Goal: Navigation & Orientation: Find specific page/section

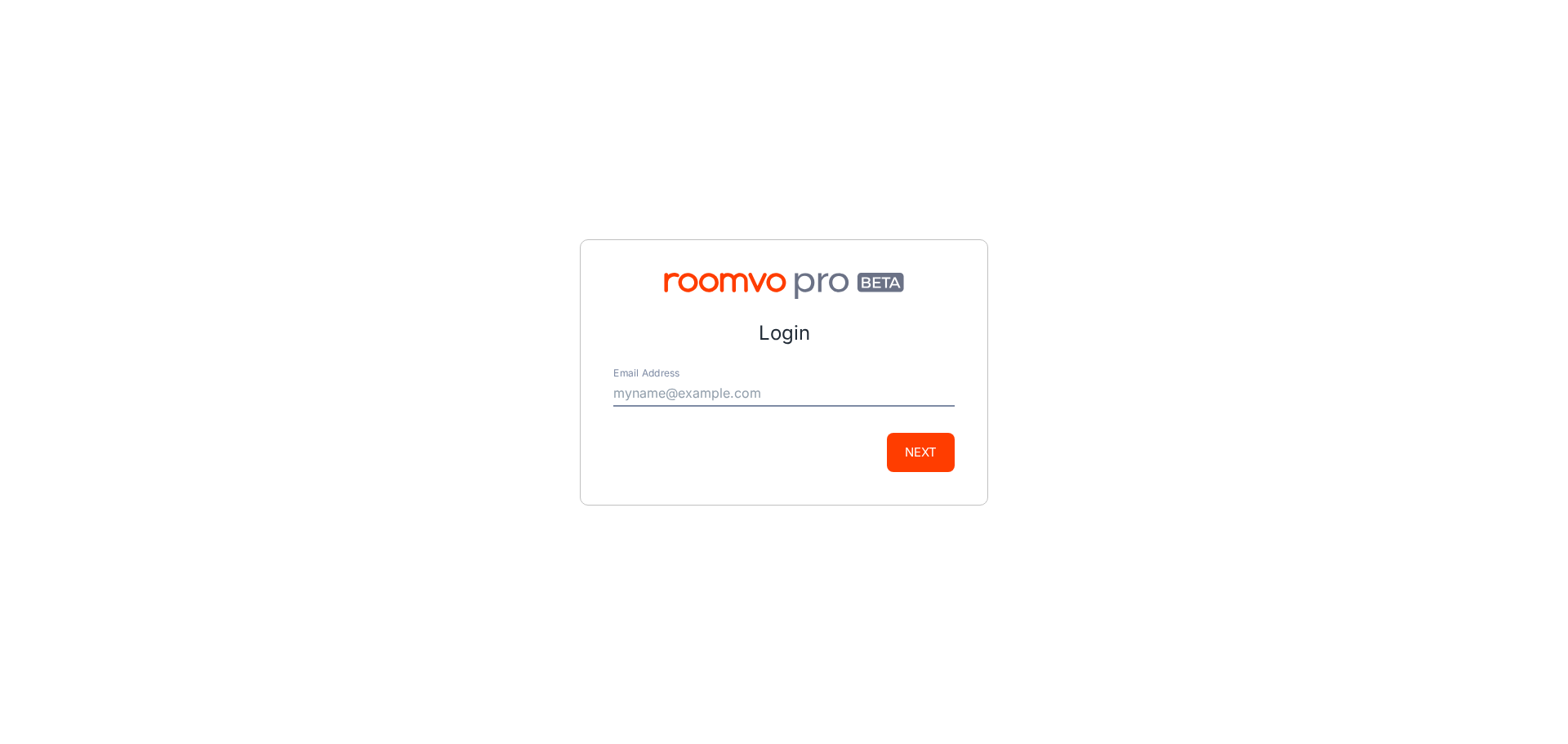
click at [641, 393] on input "Email Address" at bounding box center [784, 393] width 341 height 26
type input "[PERSON_NAME][EMAIL_ADDRESS][DOMAIN_NAME]"
click at [959, 451] on div "Login Email Address [EMAIL_ADDRESS][DOMAIN_NAME] Next" at bounding box center [784, 372] width 409 height 267
click at [923, 462] on button "Next" at bounding box center [920, 452] width 68 height 39
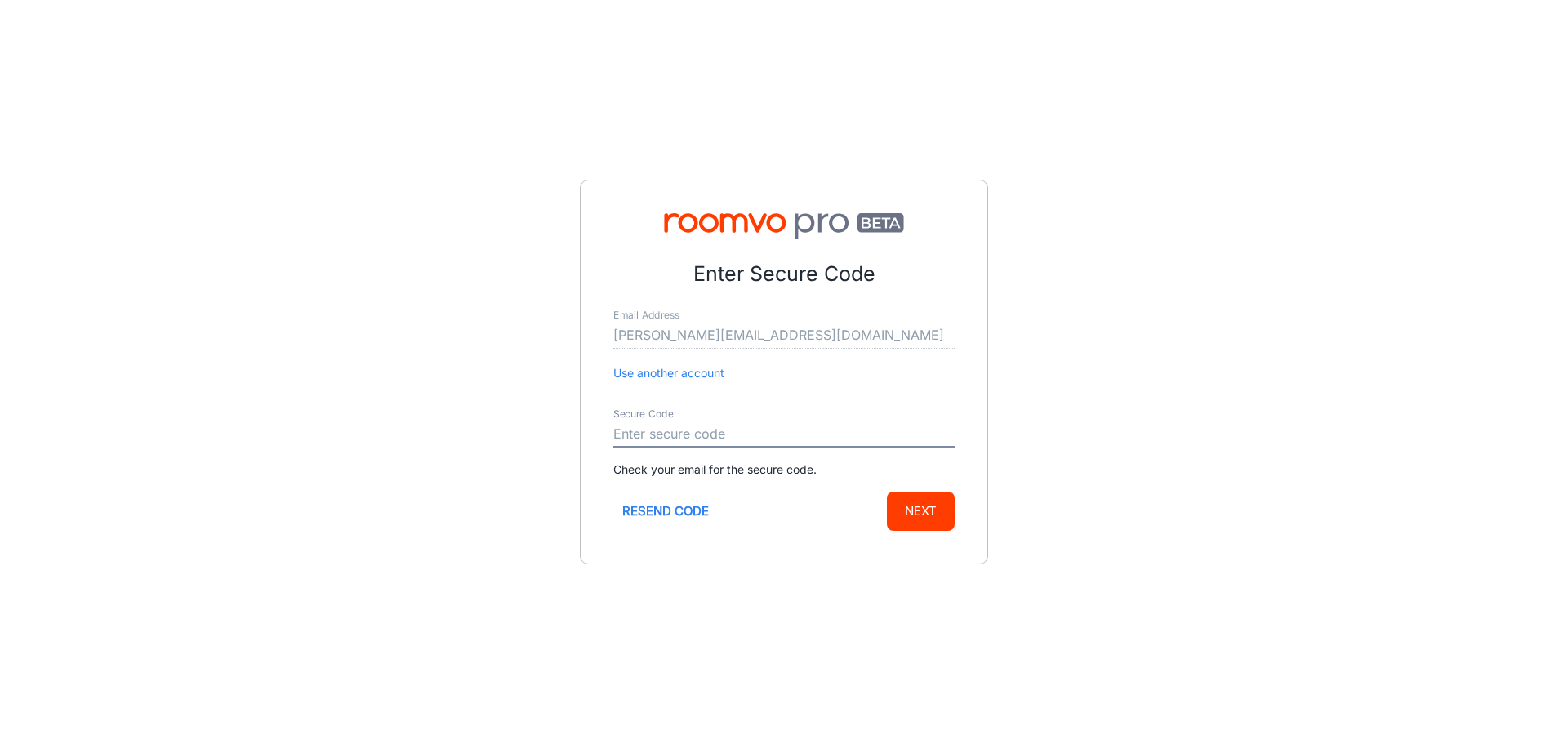
click at [823, 439] on input "Secure Code" at bounding box center [784, 434] width 341 height 26
type input "592268"
click at [887, 492] on button "Next" at bounding box center [920, 511] width 68 height 39
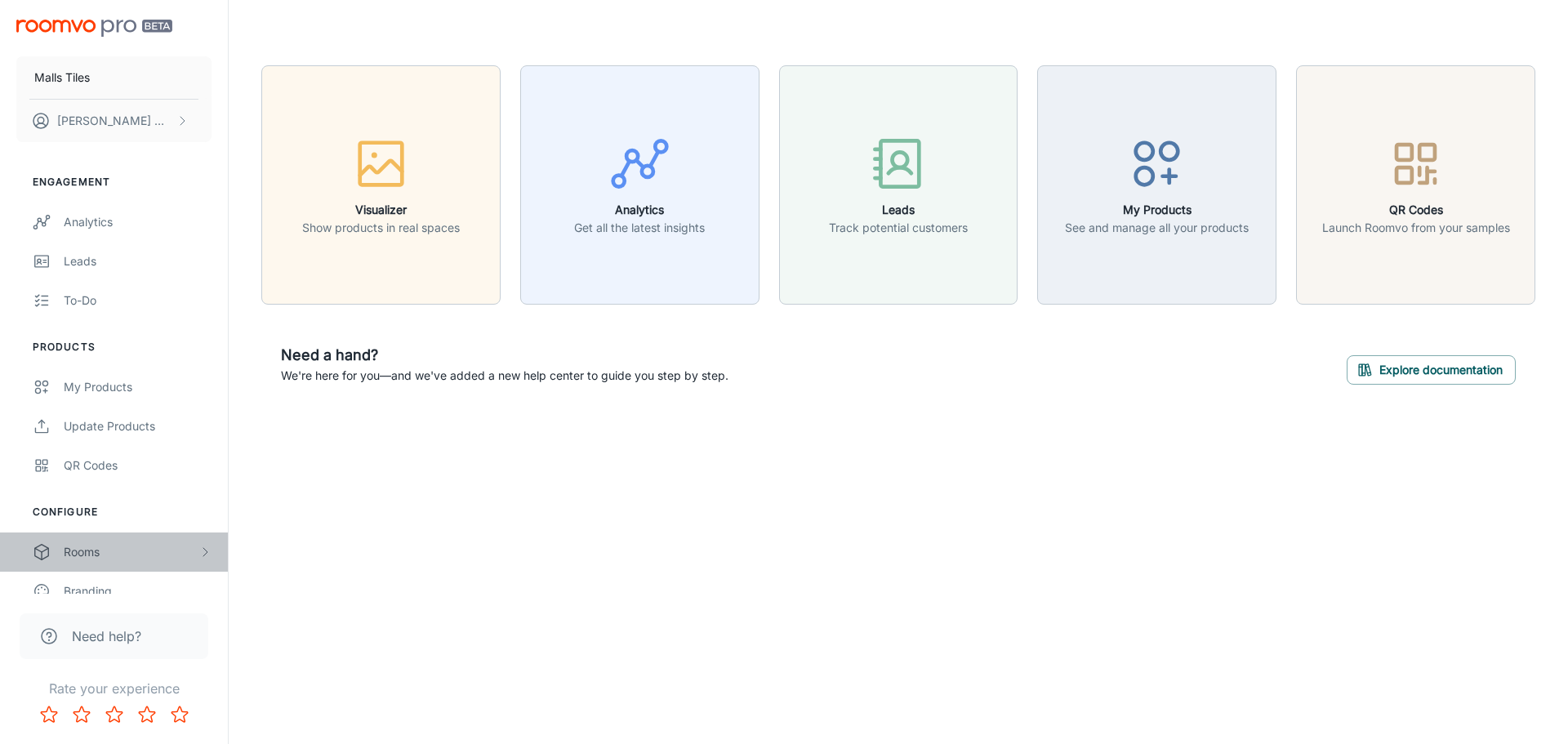
click at [127, 562] on div "Rooms" at bounding box center [114, 552] width 227 height 39
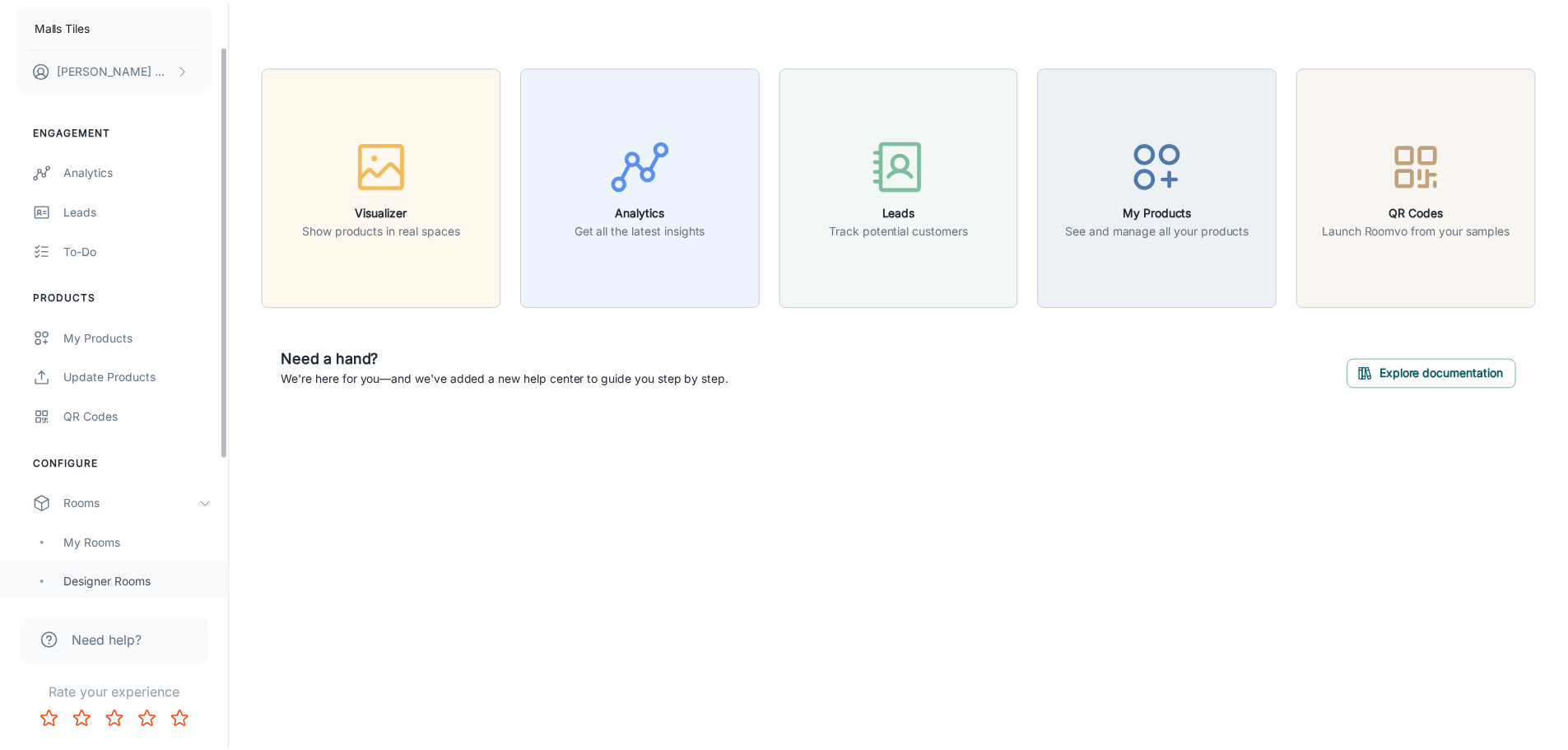
scroll to position [82, 0]
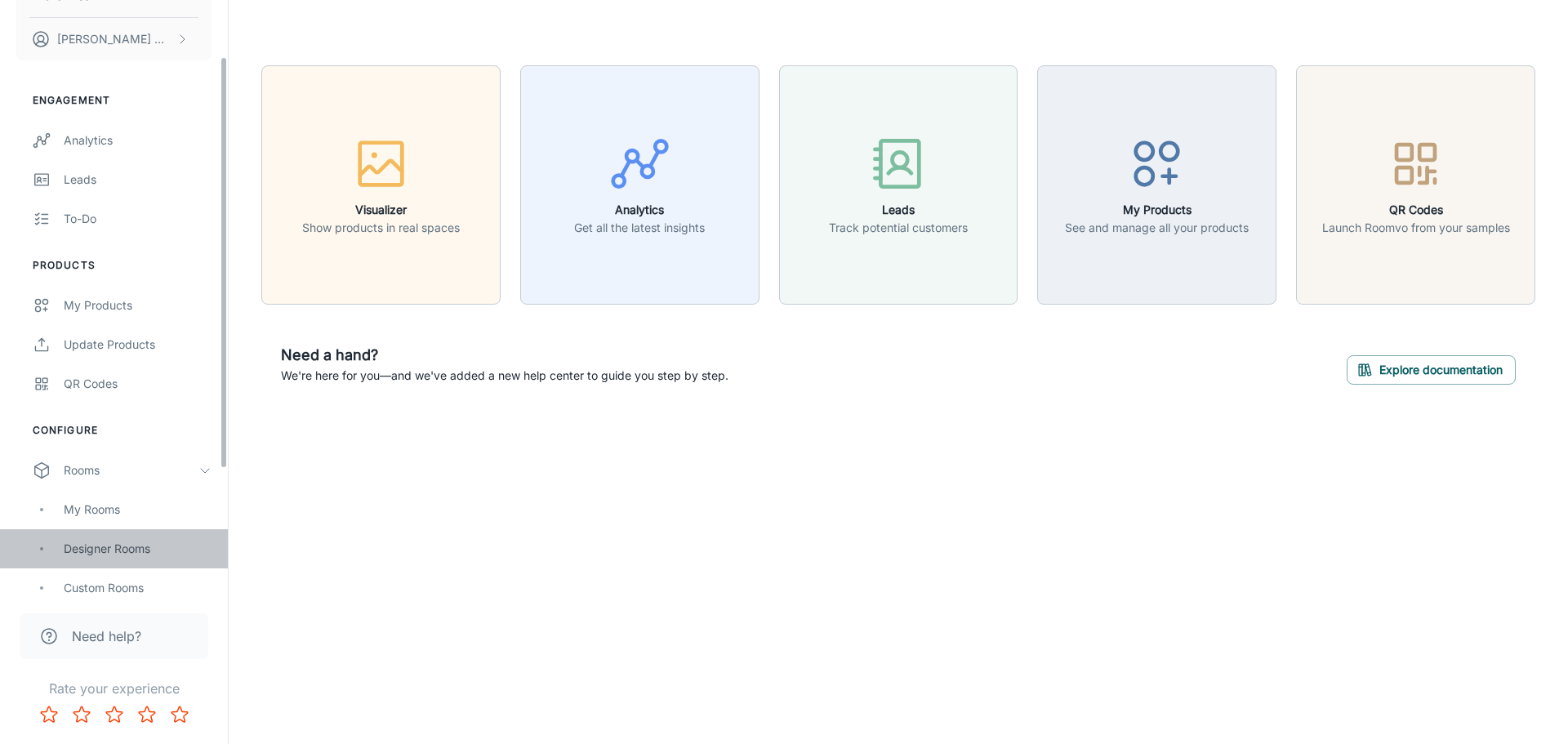
click at [136, 550] on div "Designer Rooms" at bounding box center [138, 549] width 147 height 18
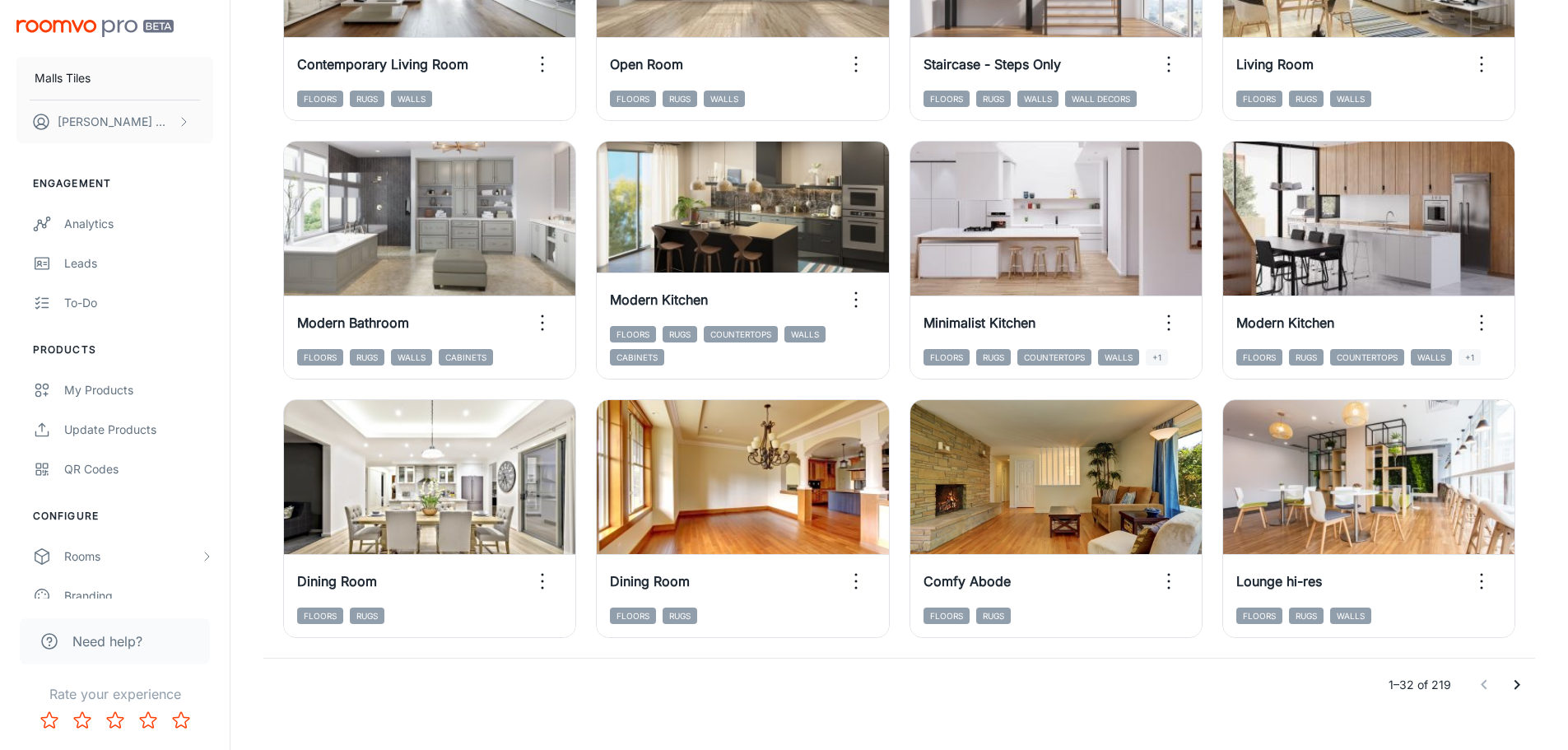
scroll to position [1700, 0]
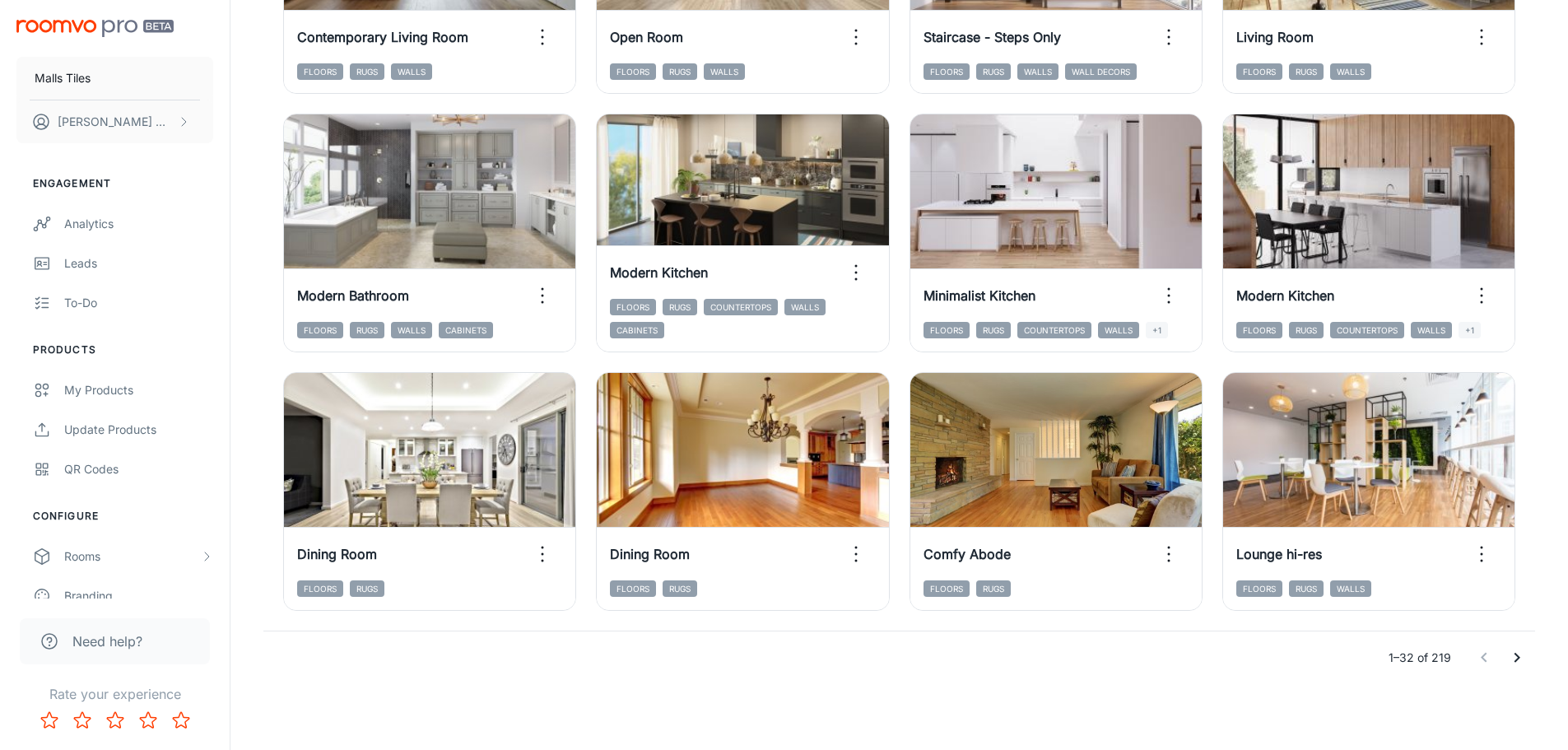
drag, startPoint x: 1518, startPoint y: 659, endPoint x: 1509, endPoint y: 645, distance: 16.6
click at [1518, 659] on icon "Go to next page" at bounding box center [1517, 658] width 5 height 10
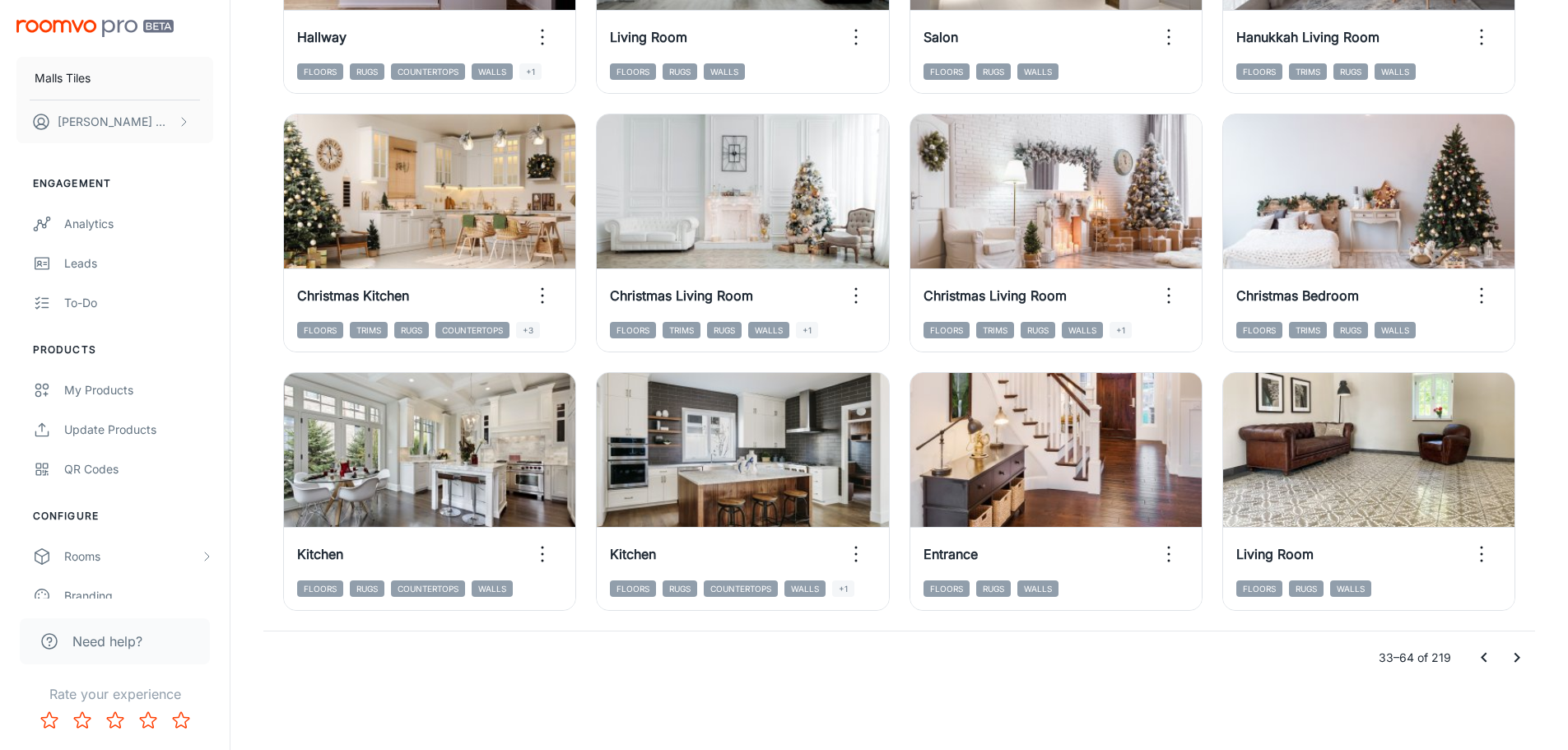
drag, startPoint x: 1503, startPoint y: 662, endPoint x: 1562, endPoint y: 605, distance: 82.0
click at [1503, 662] on button "Go to next page" at bounding box center [1517, 658] width 33 height 33
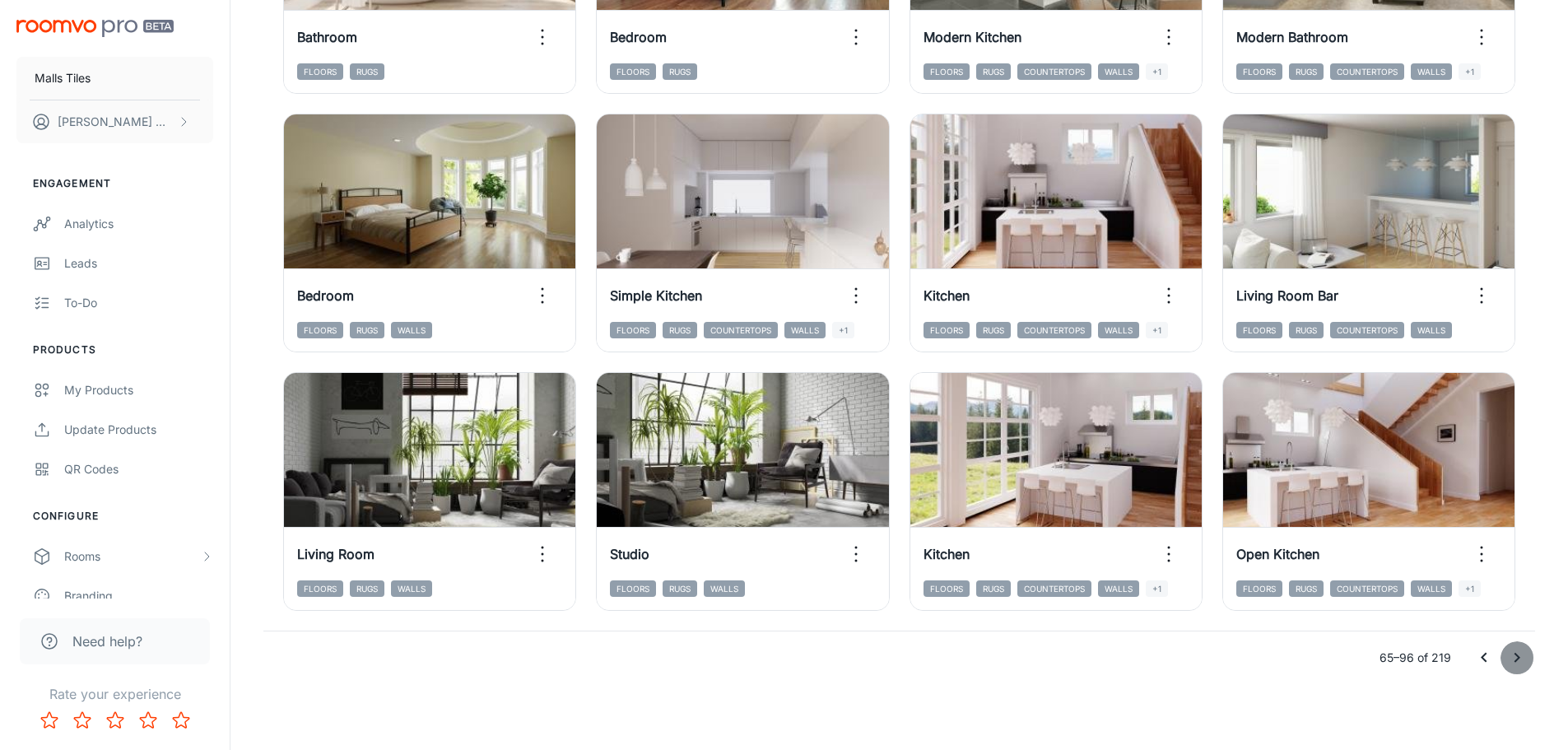
click at [1506, 656] on button "Go to next page" at bounding box center [1517, 658] width 33 height 33
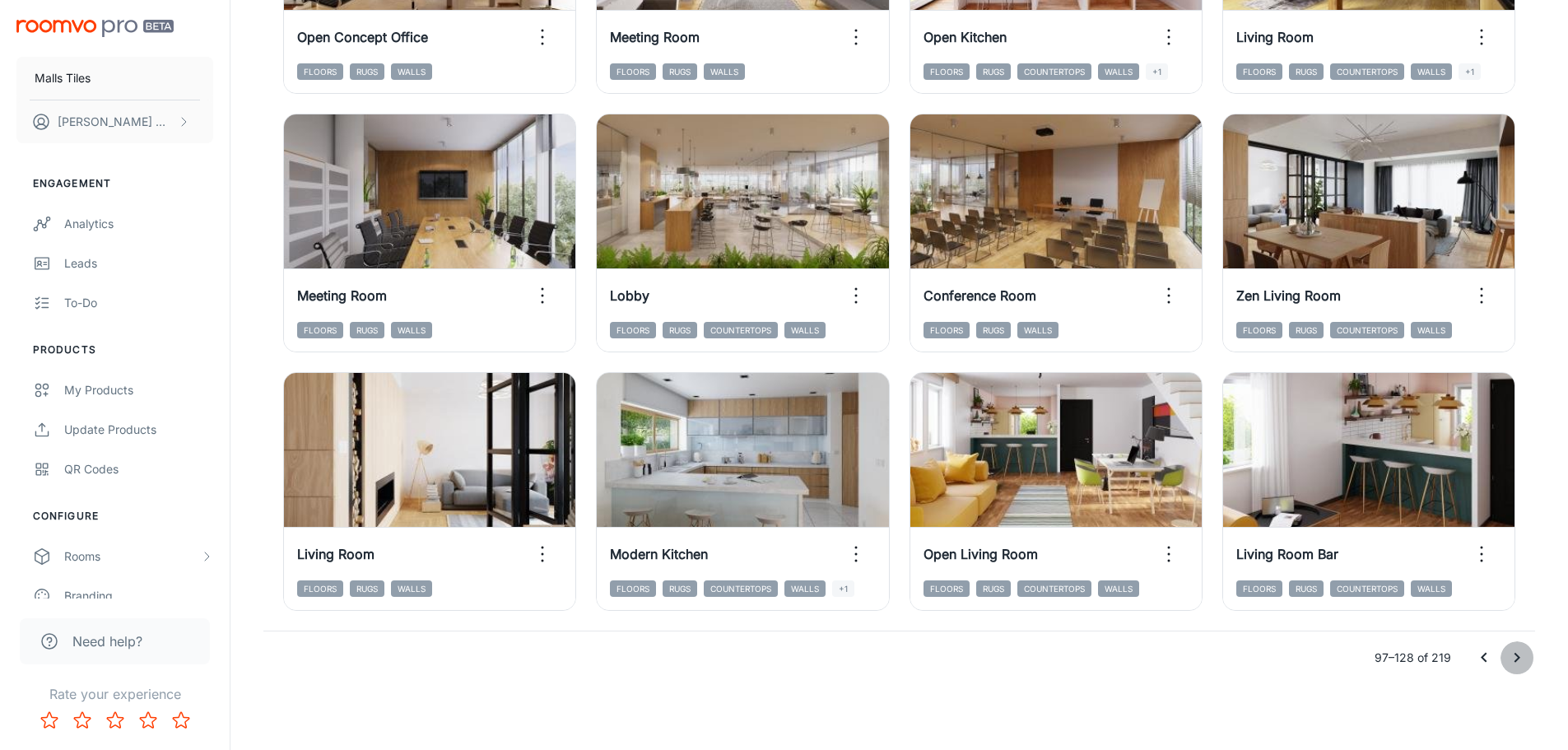
click at [1512, 653] on icon "Go to next page" at bounding box center [1517, 658] width 20 height 20
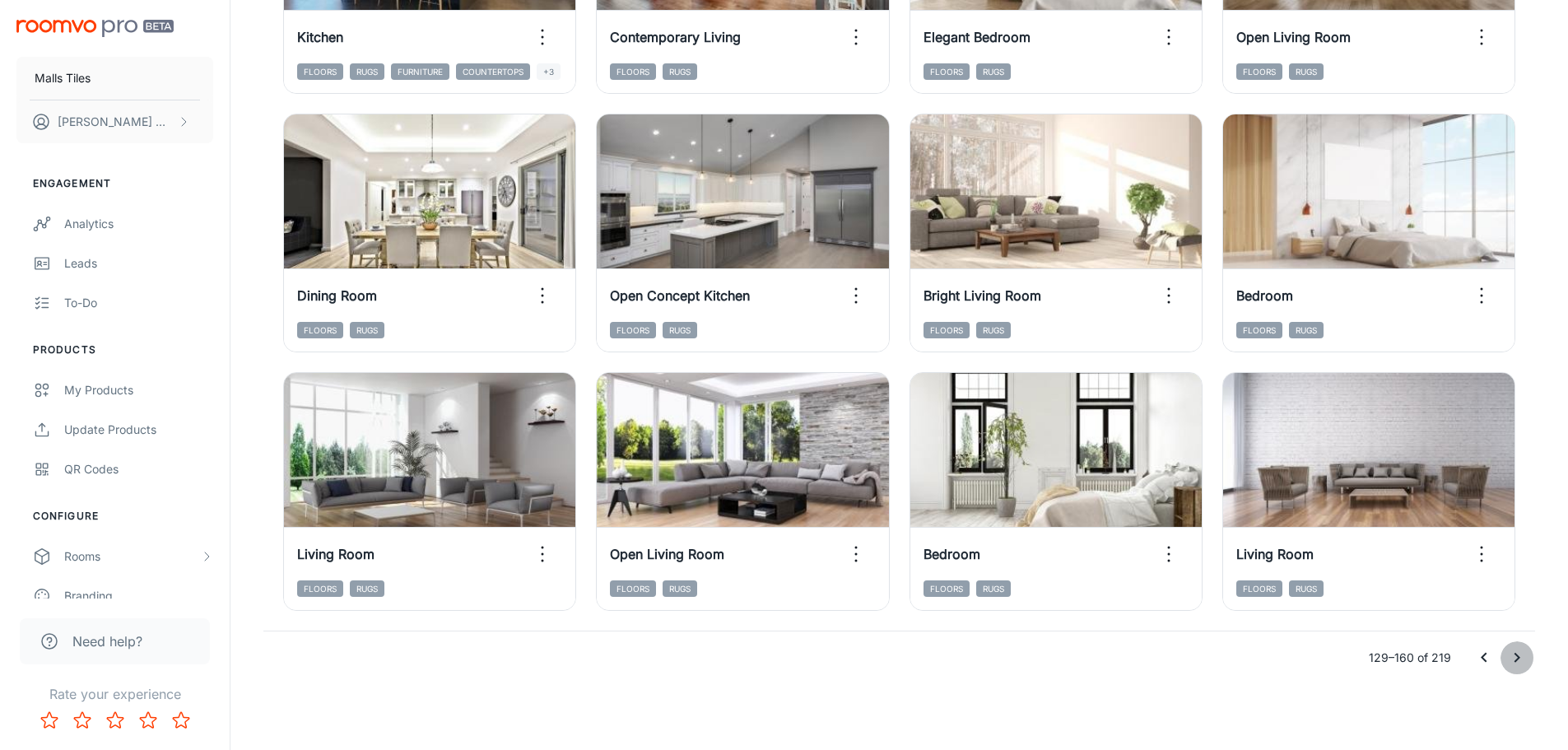
click at [1521, 660] on icon "Go to next page" at bounding box center [1517, 658] width 20 height 20
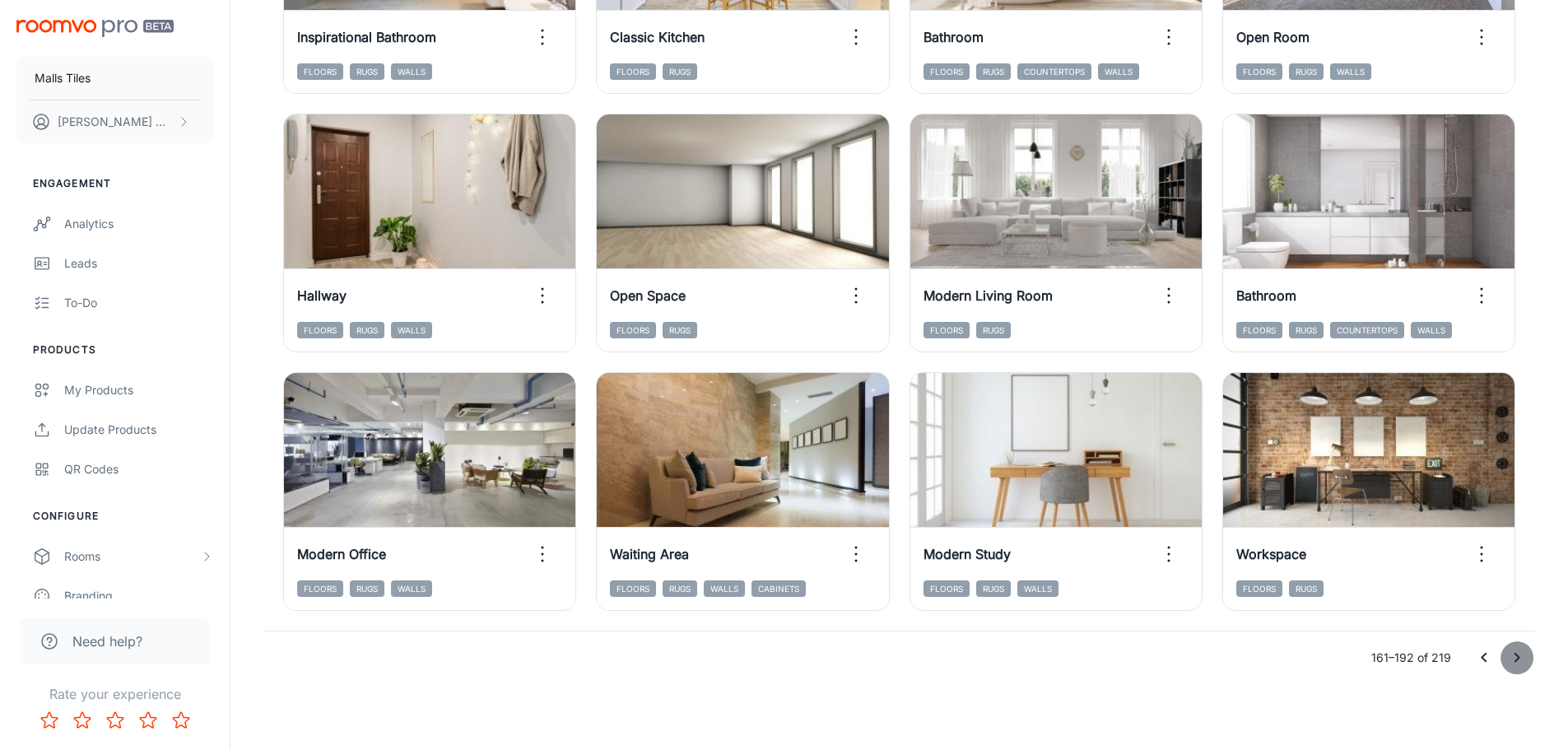
click at [1519, 651] on icon "Go to next page" at bounding box center [1517, 658] width 20 height 20
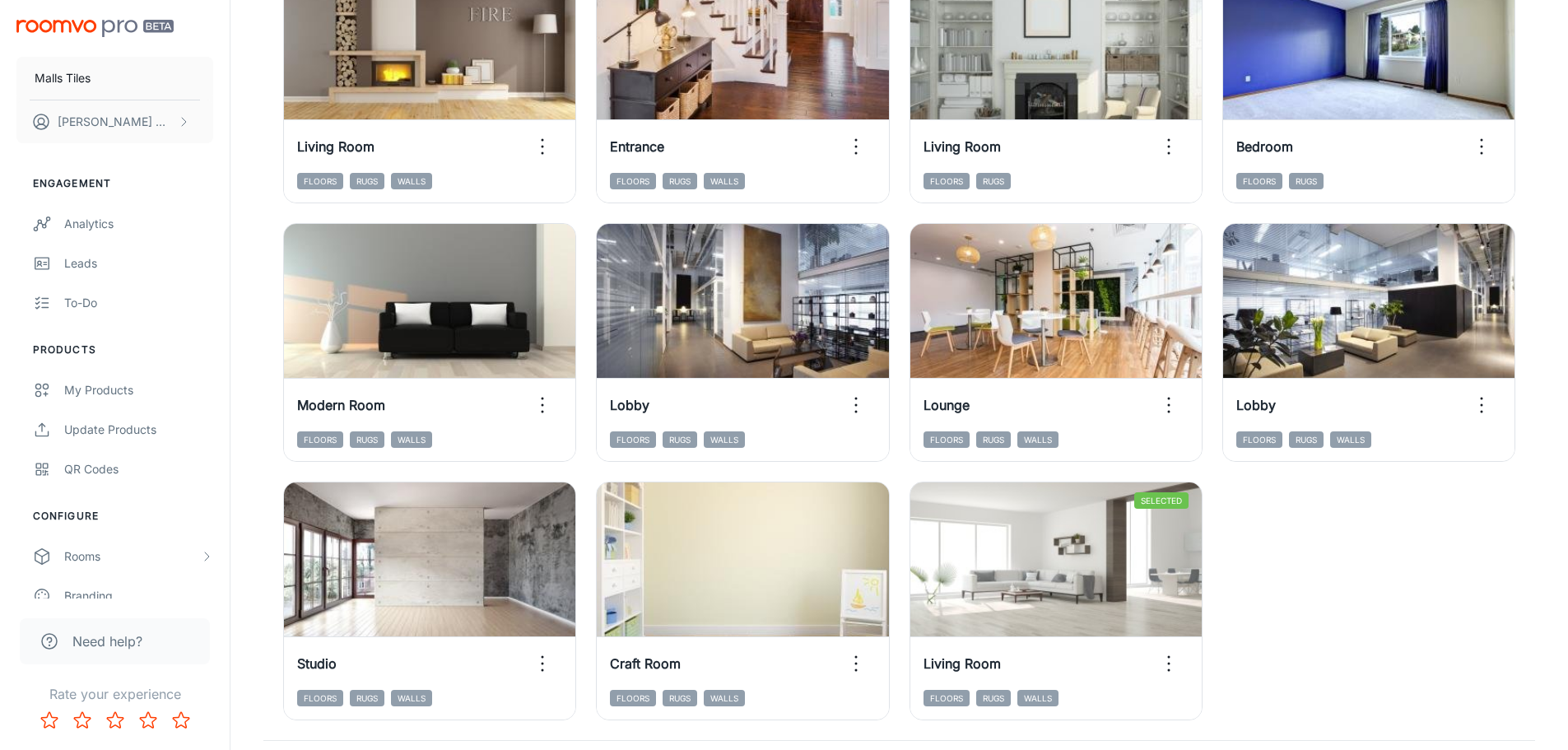
scroll to position [1401, 0]
